Goal: Task Accomplishment & Management: Complete application form

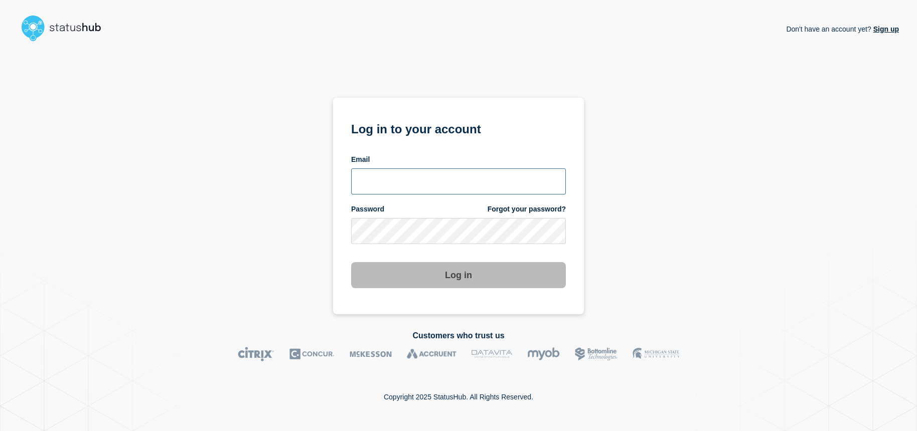
type input "emhelpdesk@glos.ac.uk"
click at [467, 280] on button "Log in" at bounding box center [458, 275] width 215 height 26
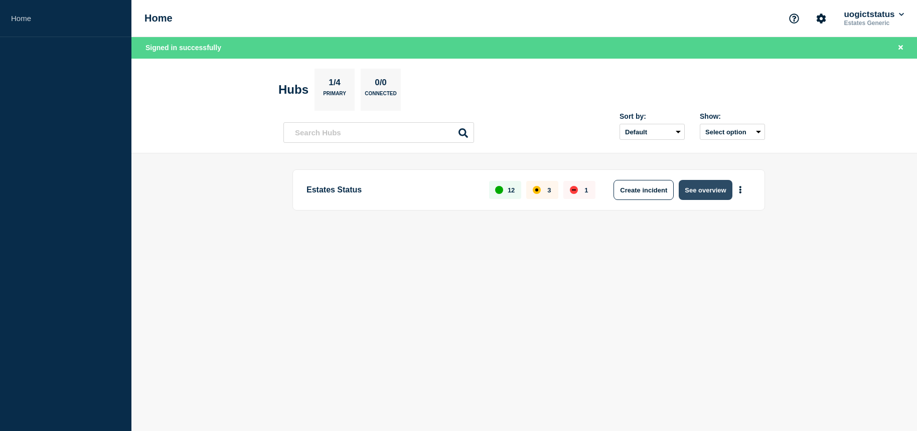
click at [702, 190] on button "See overview" at bounding box center [704, 190] width 53 height 20
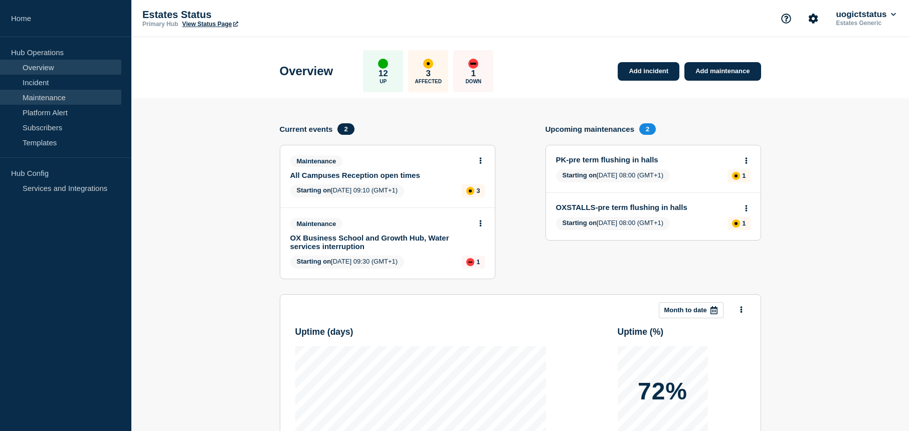
click at [54, 99] on link "Maintenance" at bounding box center [60, 97] width 121 height 15
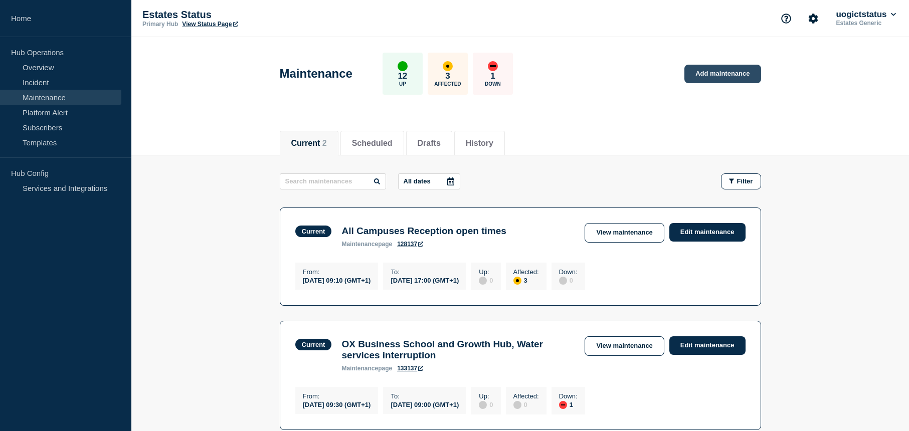
click at [716, 68] on link "Add maintenance" at bounding box center [722, 74] width 76 height 19
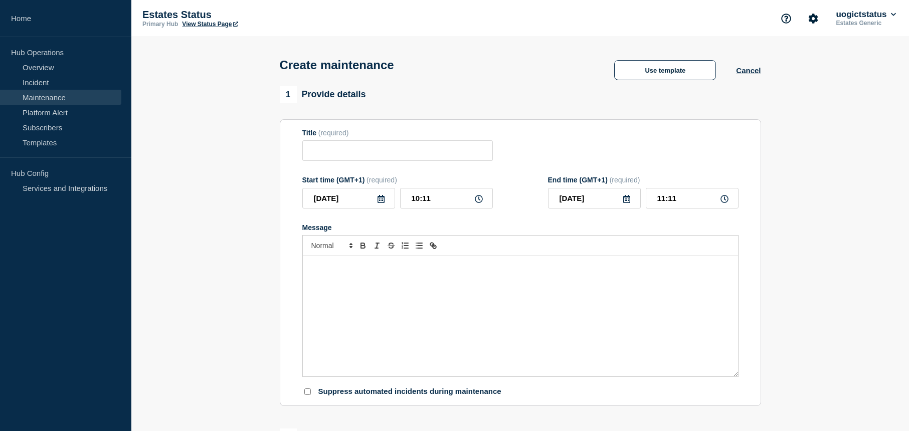
click at [371, 280] on div "Message" at bounding box center [520, 316] width 435 height 120
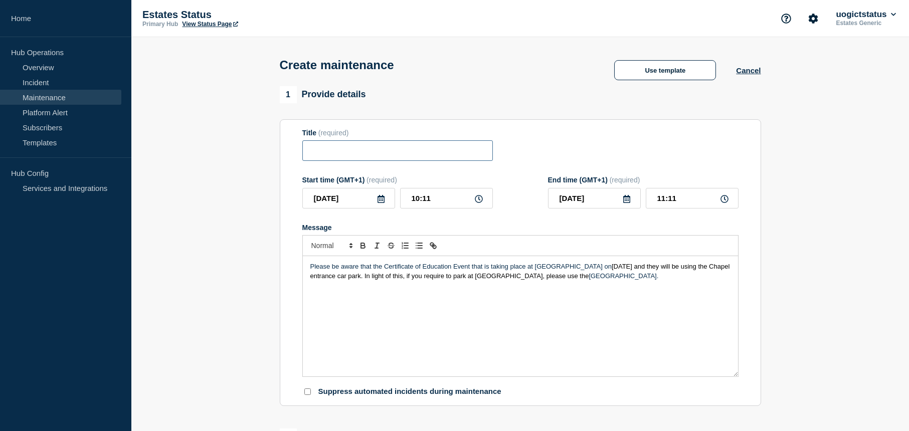
click at [338, 157] on input "Title" at bounding box center [397, 150] width 191 height 21
drag, startPoint x: 384, startPoint y: 267, endPoint x: 472, endPoint y: 269, distance: 88.3
click at [472, 269] on p "Please be aware that the Certificate of Education Event that is taking place at…" at bounding box center [520, 271] width 420 height 19
copy p "Certificate of Education Event"
click at [362, 152] on input "FCH" at bounding box center [397, 150] width 191 height 21
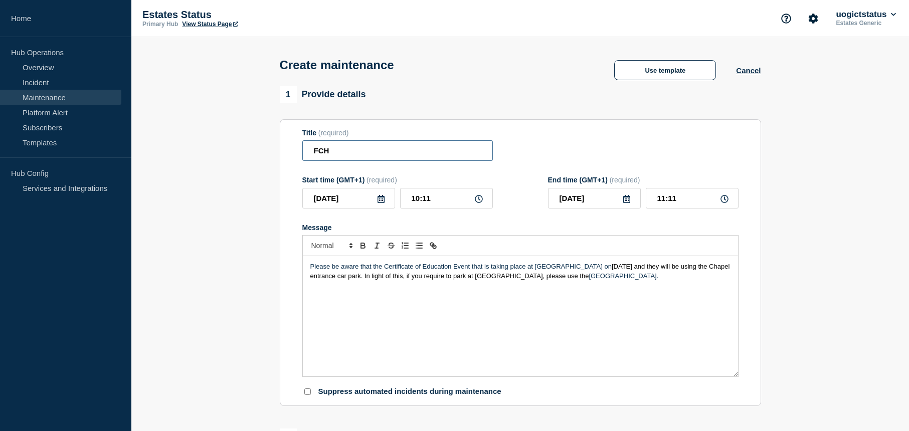
paste input "Certificate of Education Event"
type input "FCH Certificate of Education Event [DATE] Parking"
click at [460, 299] on div "Please be aware that the Certificate of Education Event that is taking place at…" at bounding box center [520, 316] width 435 height 120
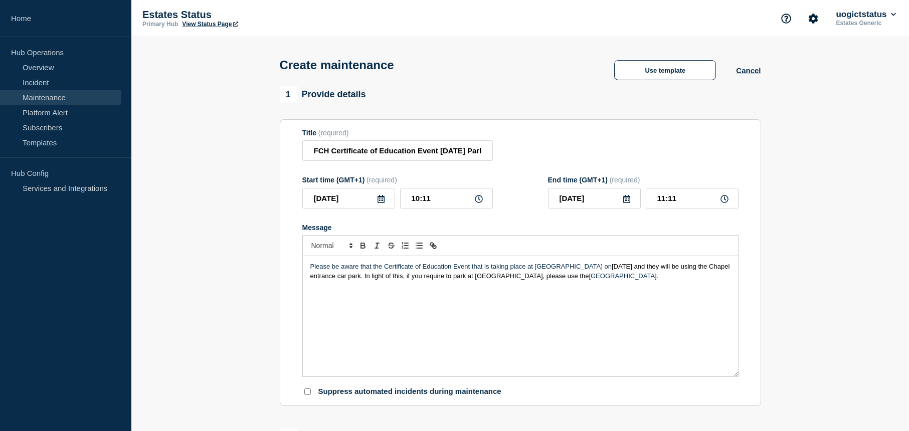
click at [311, 269] on p "Please be aware that the Certificate of Education Event that is taking place at…" at bounding box center [520, 271] width 420 height 19
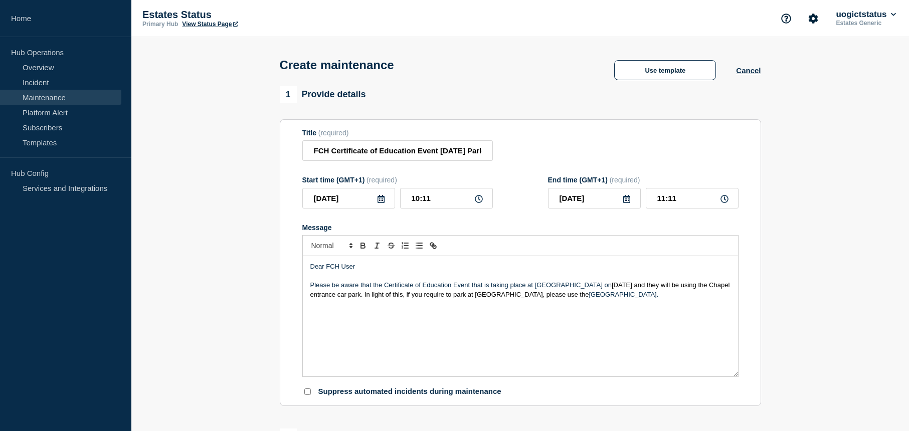
click at [321, 319] on div "Dear FCH User Please be aware that the Certificate of Education Event that is t…" at bounding box center [520, 316] width 435 height 120
click at [624, 299] on p "Please be aware that the Certificate of Education Event that is taking place at…" at bounding box center [520, 290] width 420 height 19
drag, startPoint x: 314, startPoint y: 327, endPoint x: 338, endPoint y: 321, distance: 24.8
click at [314, 327] on p "Message" at bounding box center [520, 322] width 420 height 9
click at [318, 308] on p "Message" at bounding box center [520, 303] width 420 height 9
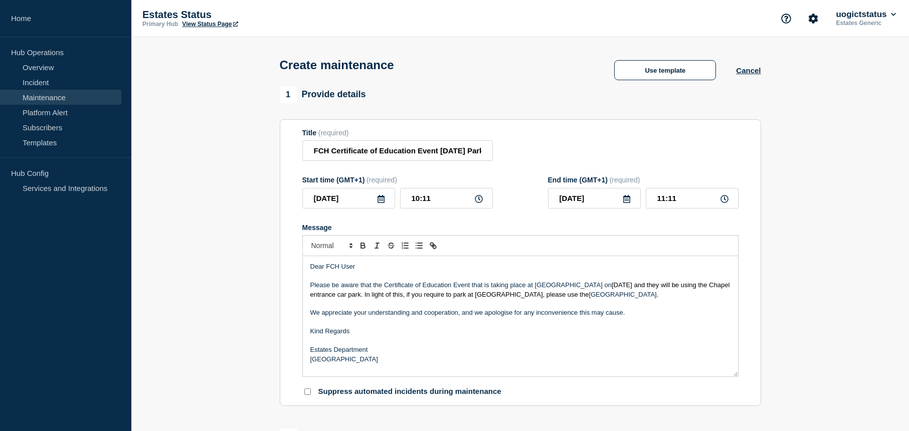
click at [476, 287] on p "Please be aware that the Certificate of Education Event that is taking place at…" at bounding box center [520, 290] width 420 height 19
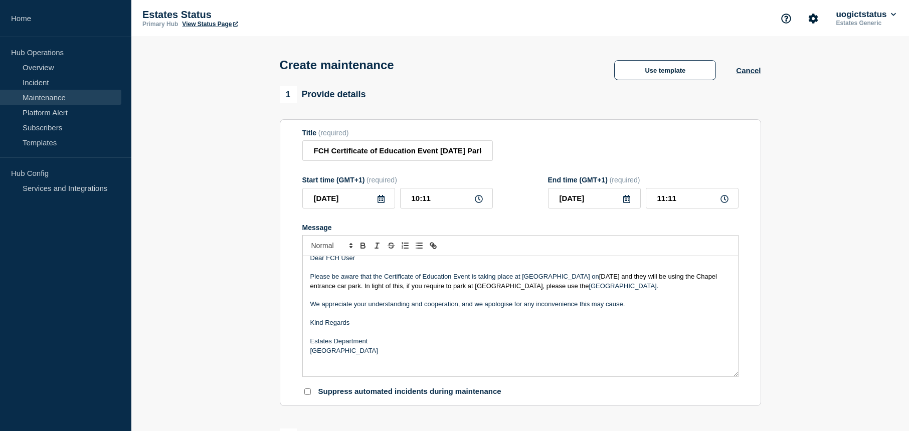
scroll to position [12, 0]
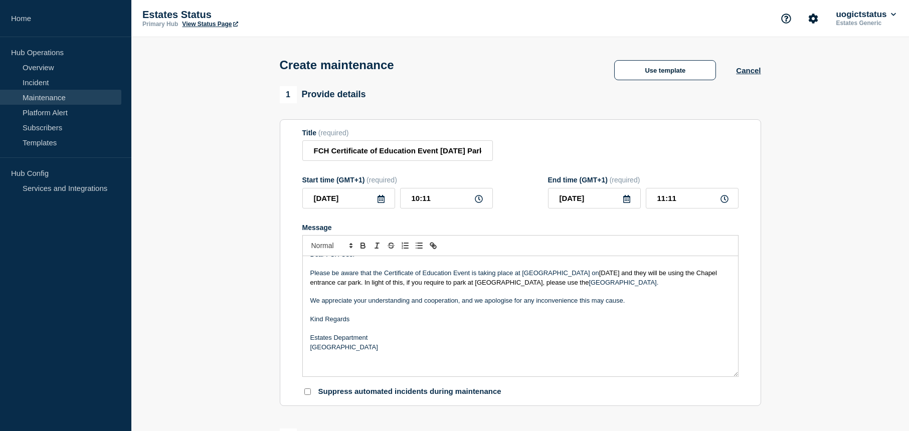
click at [801, 327] on section "1 Provide details Title (required) FCH Certificate of Education Event [DATE] Pa…" at bounding box center [520, 434] width 778 height 696
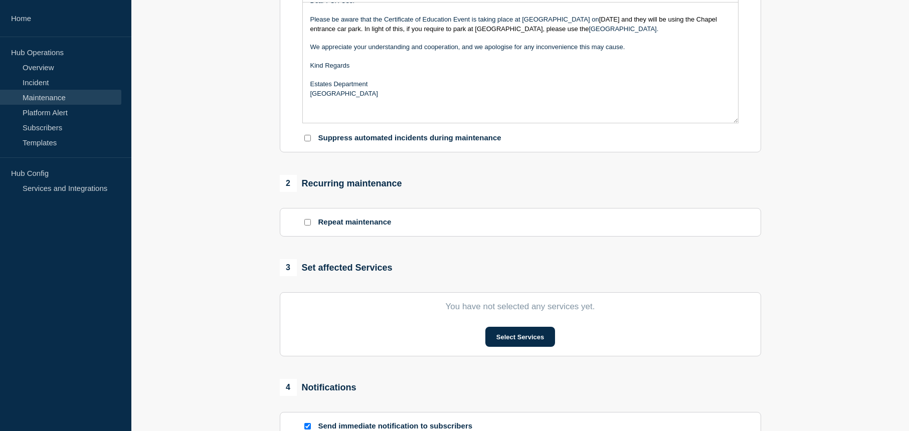
scroll to position [351, 0]
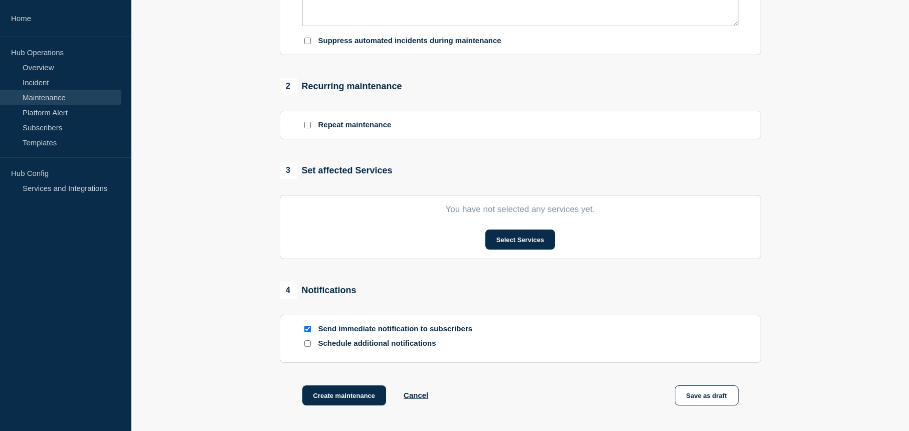
click at [516, 254] on section "You have not selected any services yet. Select Services" at bounding box center [520, 227] width 481 height 64
click at [511, 245] on button "Select Services" at bounding box center [520, 240] width 70 height 20
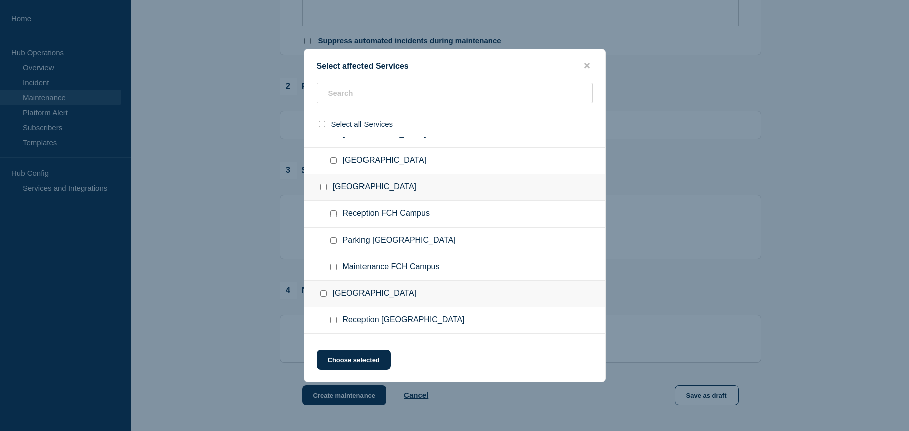
scroll to position [251, 0]
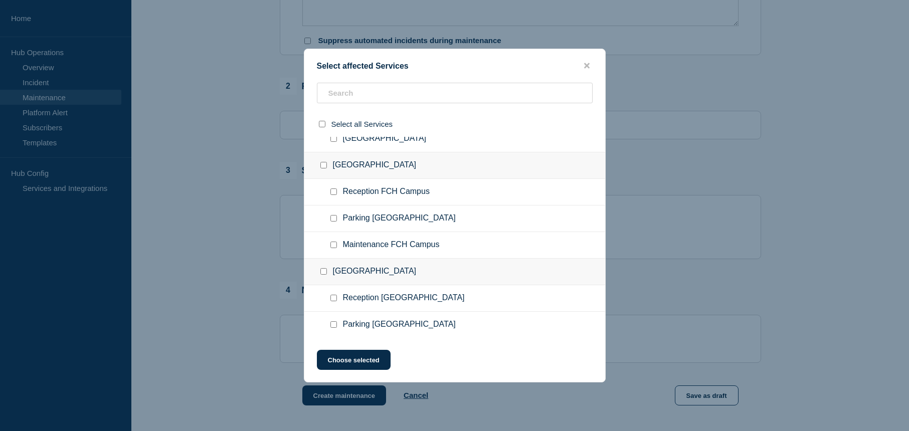
click at [336, 221] on input "Parking FCH Campus checkbox" at bounding box center [333, 218] width 7 height 7
checkbox input "true"
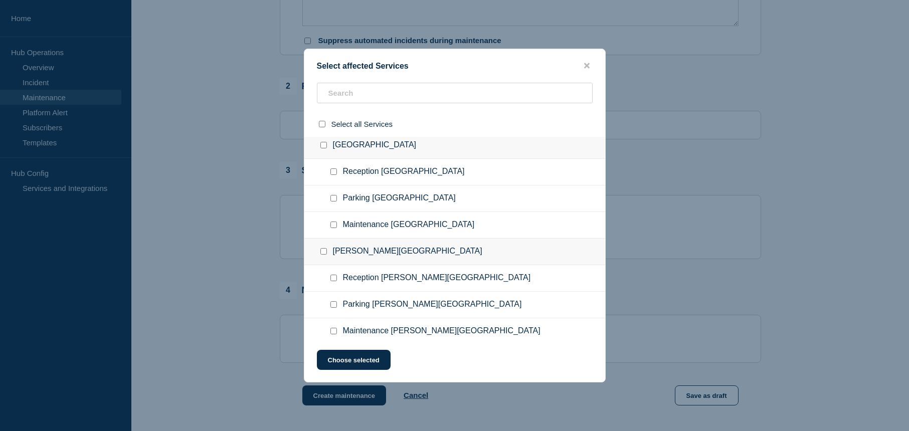
scroll to position [385, 0]
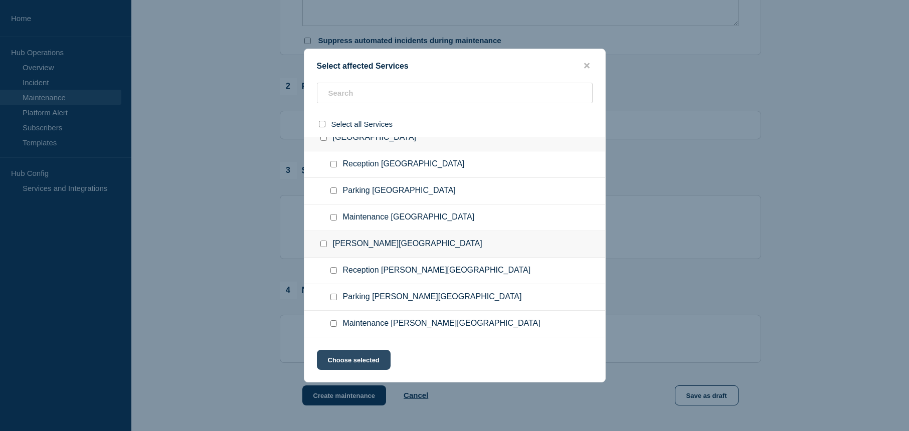
click at [369, 364] on button "Choose selected" at bounding box center [354, 360] width 74 height 20
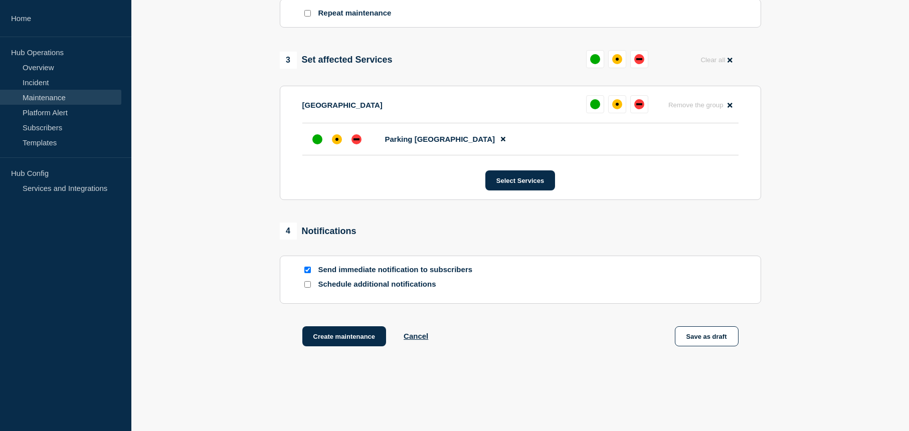
scroll to position [496, 0]
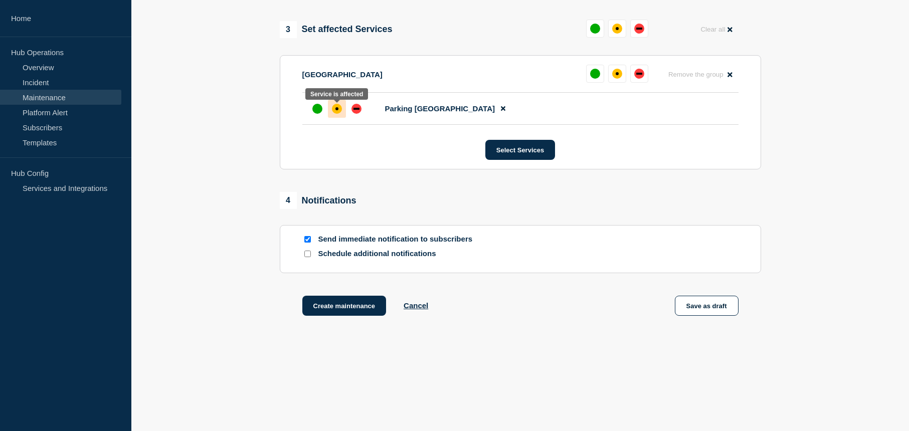
click at [338, 110] on div "affected" at bounding box center [337, 109] width 10 height 10
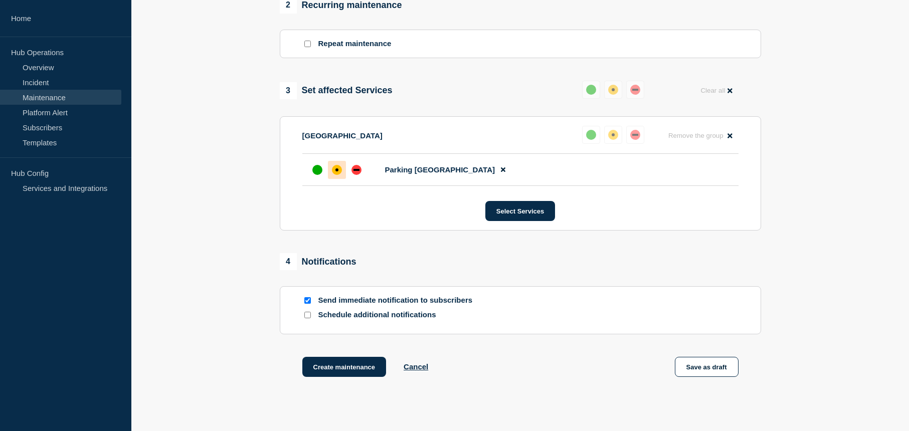
scroll to position [446, 0]
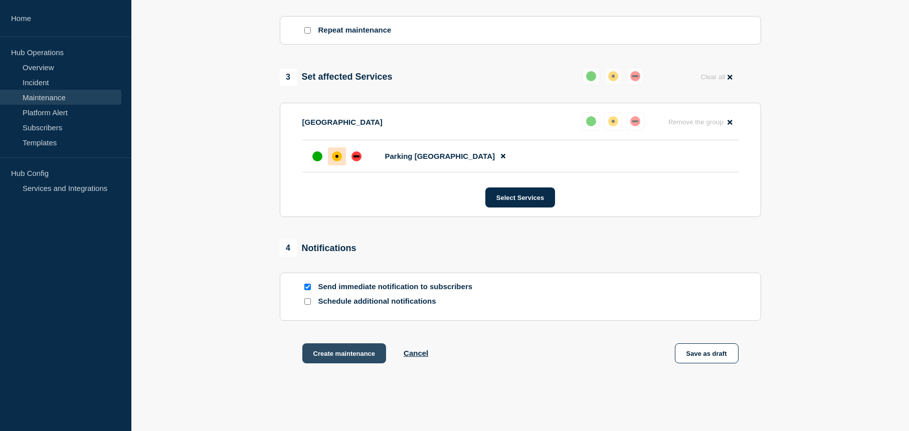
click at [341, 359] on button "Create maintenance" at bounding box center [344, 353] width 84 height 20
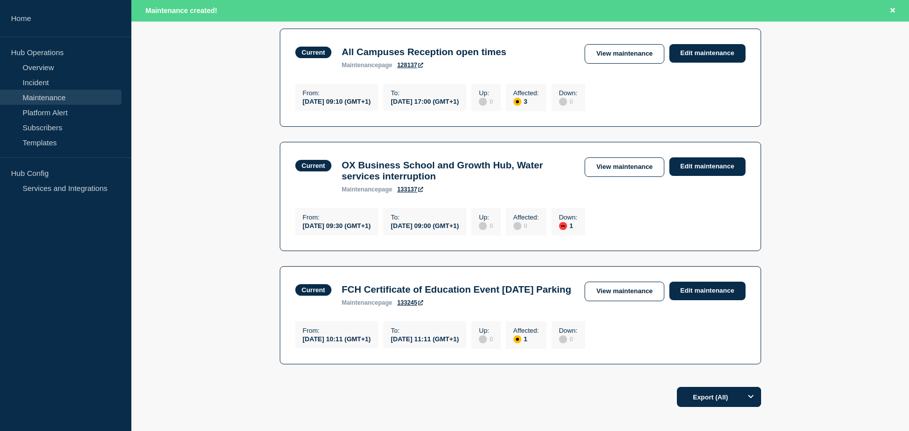
scroll to position [201, 0]
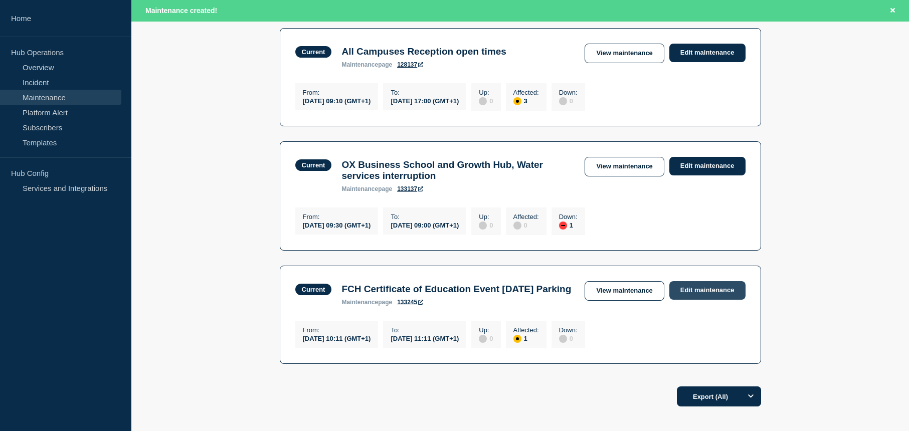
click at [695, 296] on link "Edit maintenance" at bounding box center [707, 290] width 76 height 19
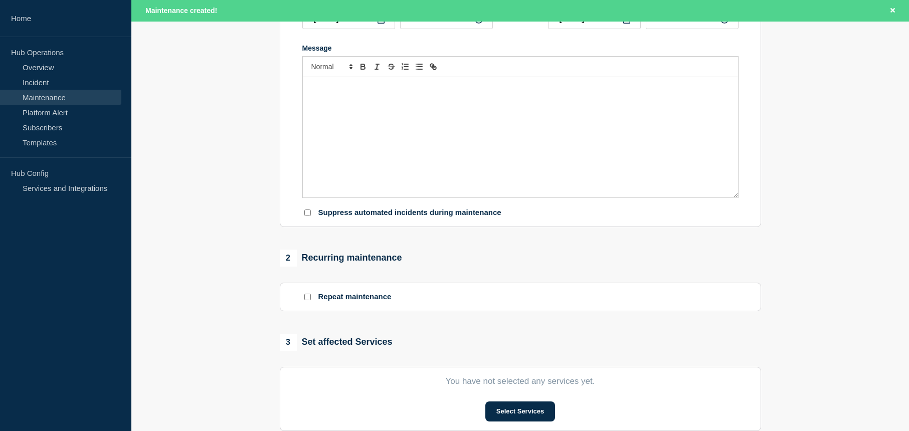
type input "FCH Certificate of Education Event [DATE] Parking"
type input "10:11"
type input "11:11"
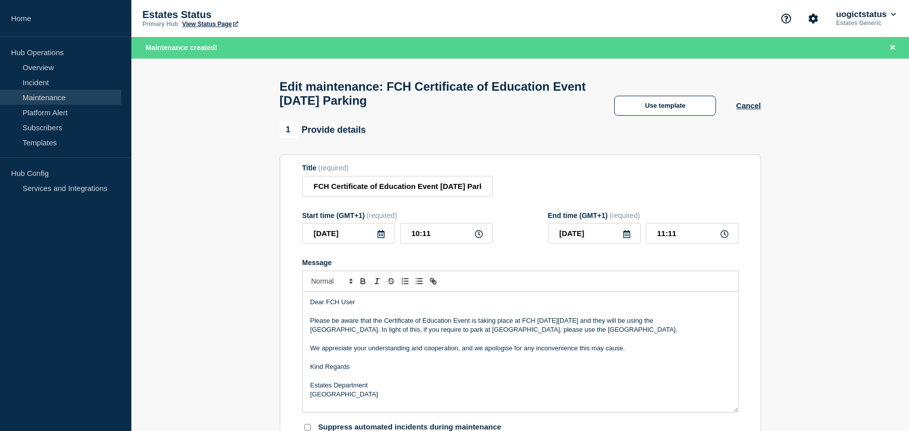
click at [624, 238] on icon at bounding box center [626, 234] width 7 height 8
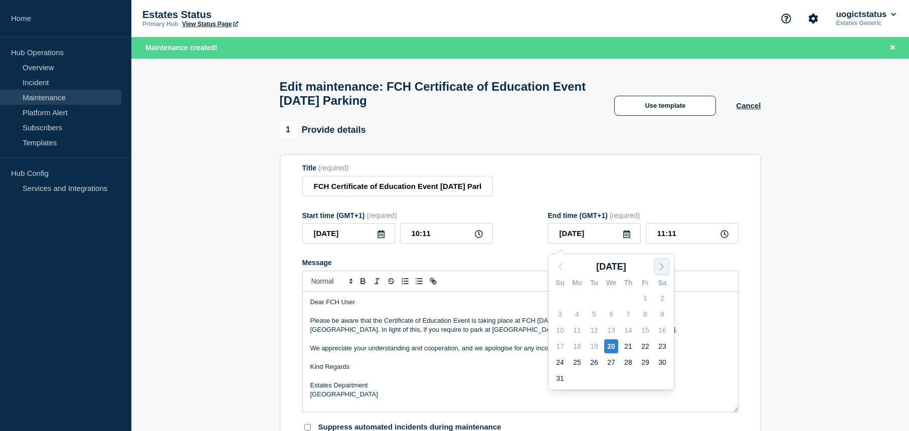
click at [664, 267] on icon "button" at bounding box center [662, 267] width 12 height 12
click at [646, 298] on div "5" at bounding box center [645, 298] width 14 height 14
type input "[DATE]"
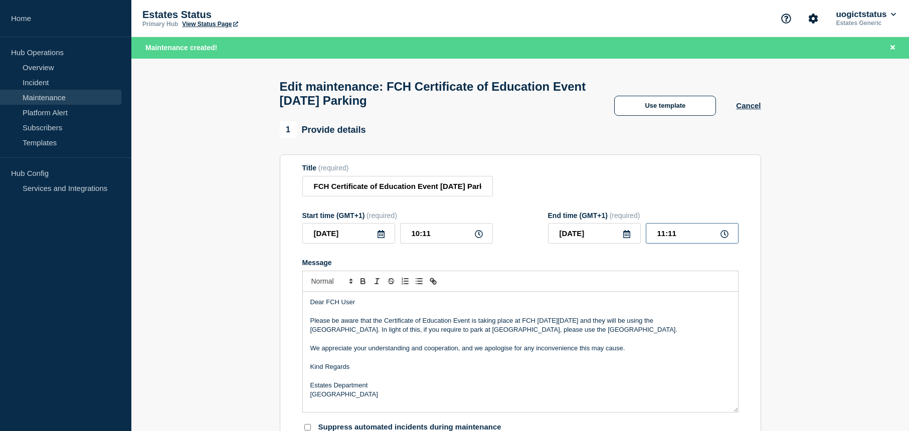
drag, startPoint x: 679, startPoint y: 237, endPoint x: 639, endPoint y: 238, distance: 40.1
click at [639, 238] on div "[DATE] 11:11" at bounding box center [643, 233] width 191 height 21
type input "17:00"
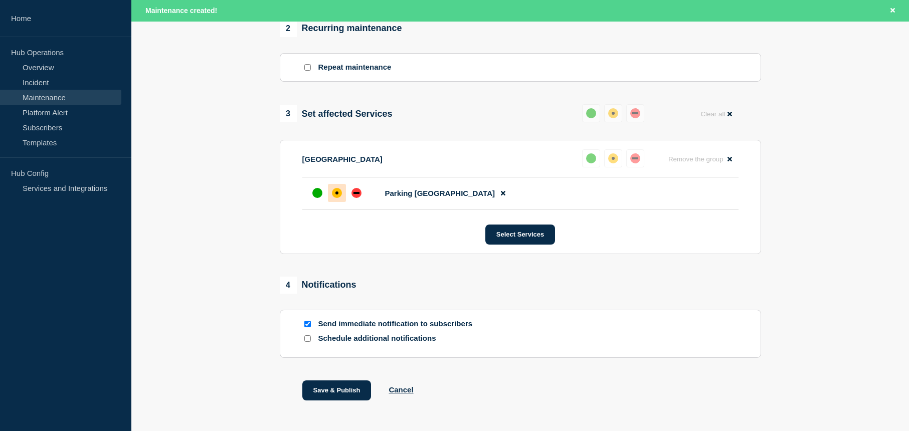
scroll to position [484, 0]
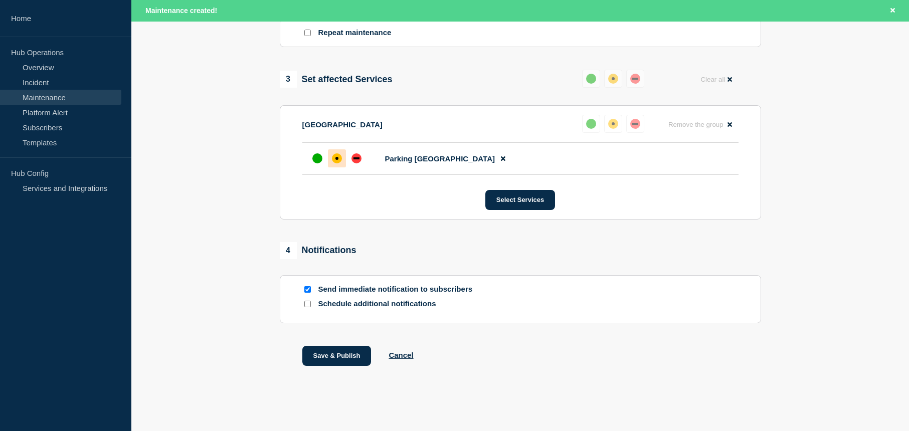
click at [306, 290] on input "Send immediate notification to subscribers" at bounding box center [307, 289] width 7 height 7
checkbox input "false"
click at [325, 355] on button "Save & Publish" at bounding box center [336, 356] width 69 height 20
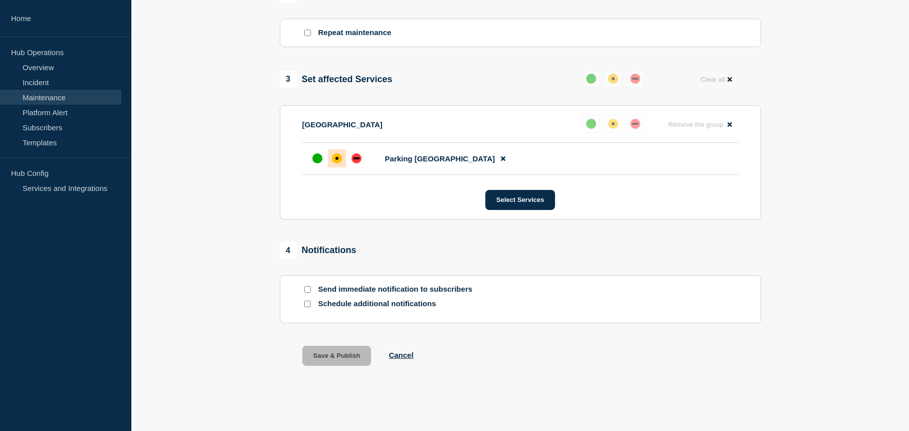
scroll to position [462, 0]
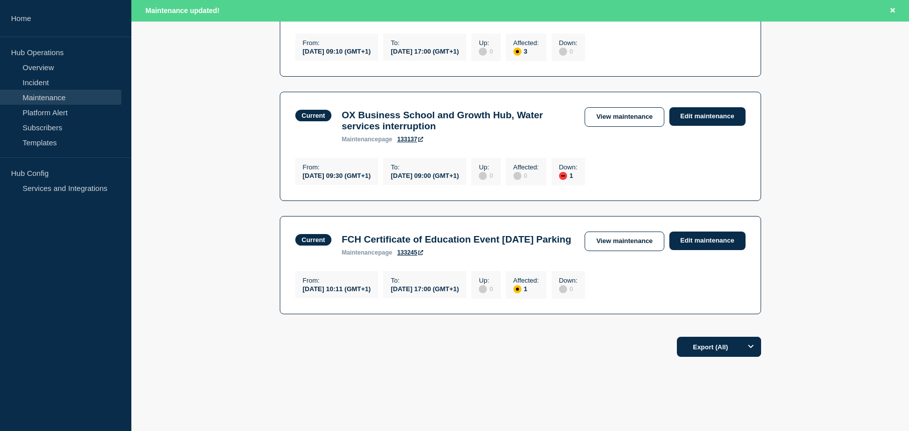
scroll to position [251, 0]
click at [689, 249] on link "Edit maintenance" at bounding box center [707, 240] width 76 height 19
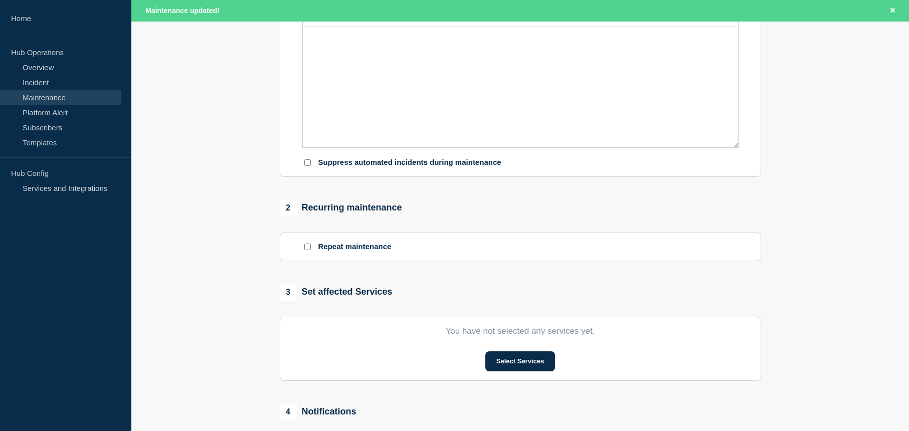
type input "FCH Certificate of Education Event [DATE] Parking"
type input "10:11"
type input "[DATE]"
type input "17:00"
checkbox input "false"
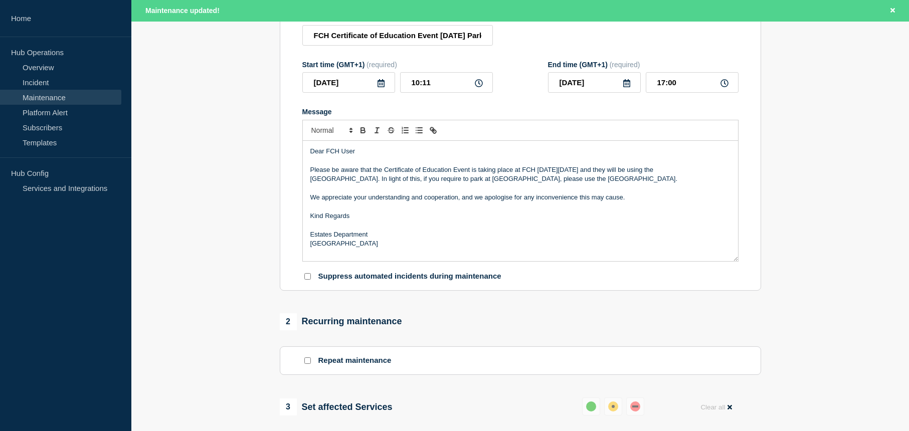
scroll to position [150, 0]
drag, startPoint x: 309, startPoint y: 157, endPoint x: 421, endPoint y: 247, distance: 143.3
click at [421, 247] on div "Dear FCH User Please be aware that the Certificate of Education Event is taking…" at bounding box center [520, 201] width 435 height 120
copy div "Dear FCH User Please be aware that the Certificate of Education Event is taking…"
click at [806, 175] on section "1 Provide details Title (required) FCH Certificate of Education Event [DATE] Pa…" at bounding box center [520, 345] width 778 height 749
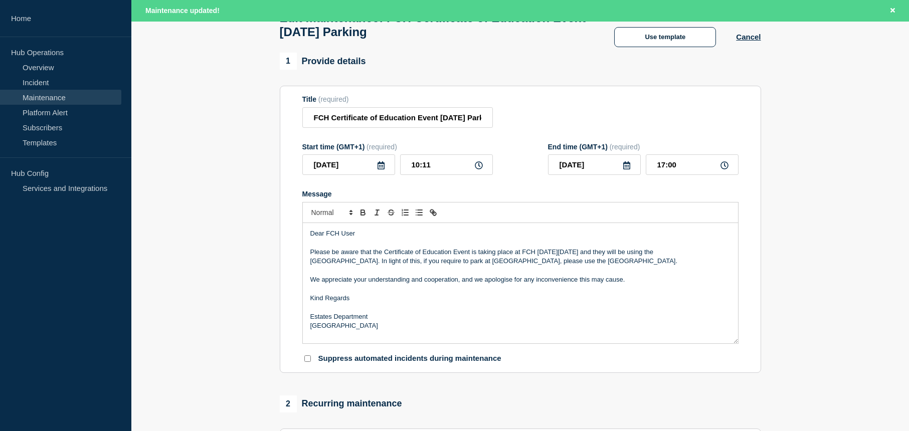
scroll to position [0, 0]
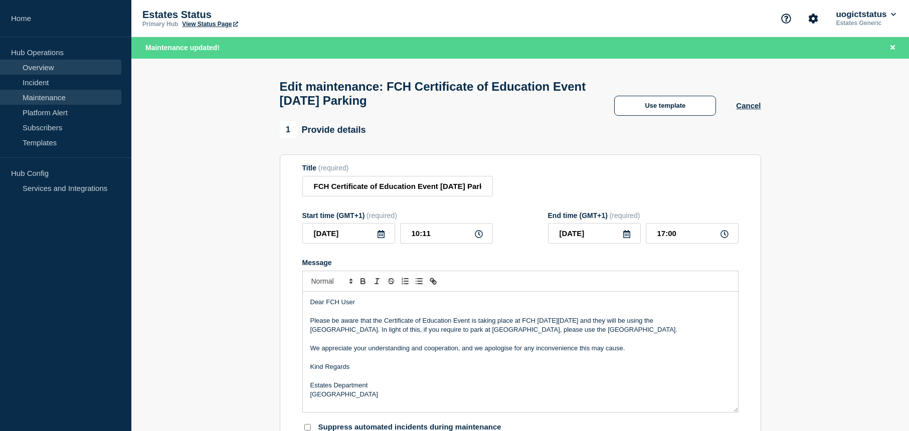
drag, startPoint x: 43, startPoint y: 68, endPoint x: 73, endPoint y: 74, distance: 30.7
click at [43, 68] on link "Overview" at bounding box center [60, 67] width 121 height 15
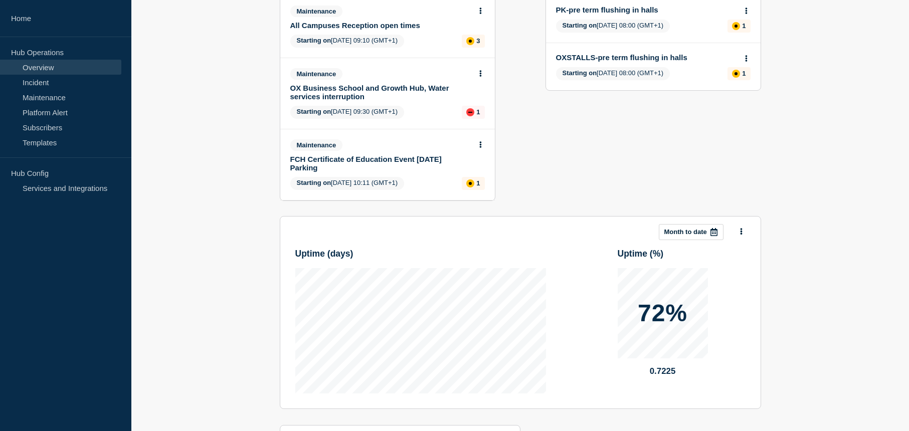
scroll to position [150, 0]
